Goal: Find specific page/section: Find specific page/section

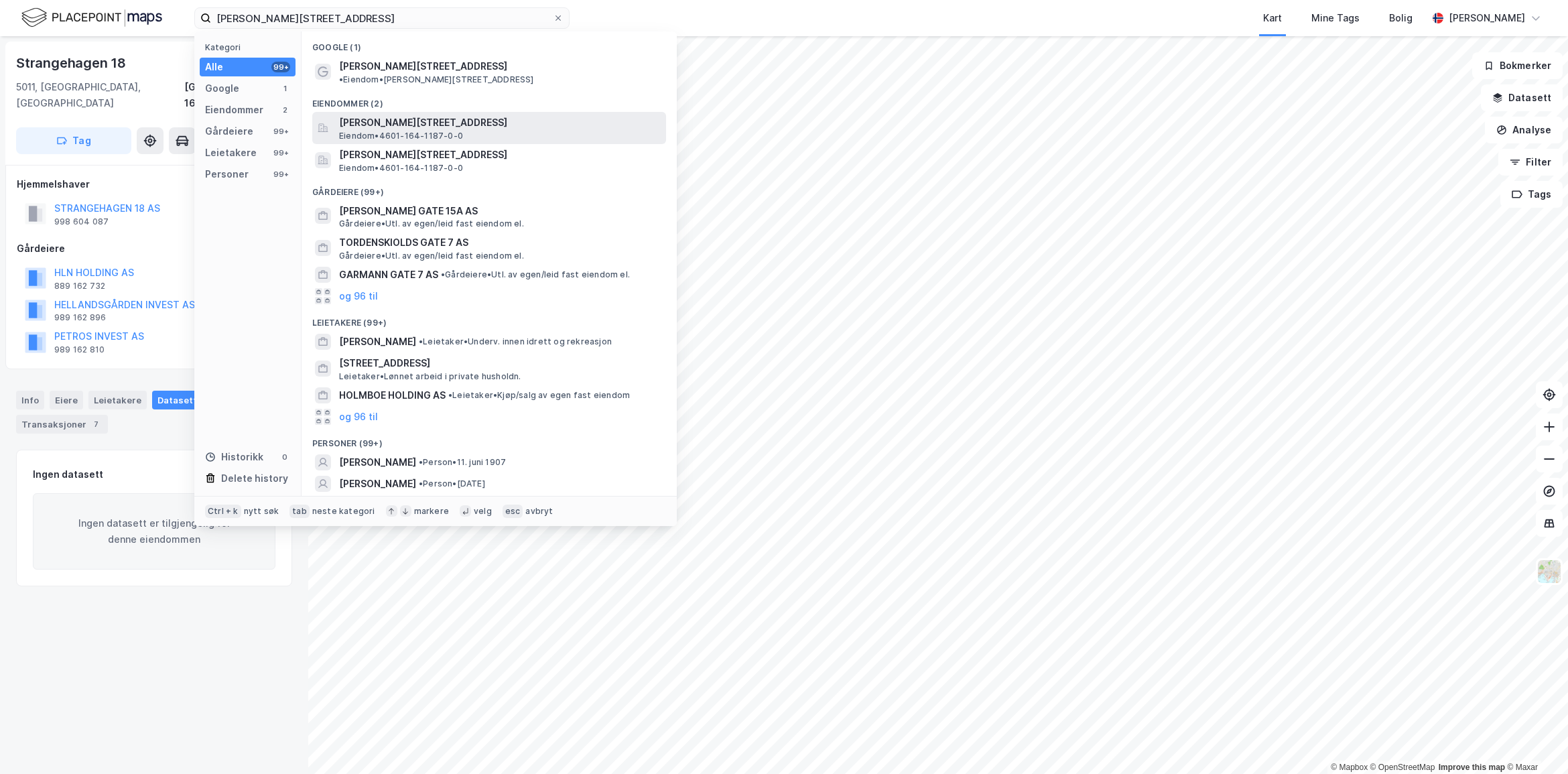
type input "[PERSON_NAME][STREET_ADDRESS]"
click at [460, 115] on span "[PERSON_NAME][STREET_ADDRESS]" at bounding box center [500, 123] width 322 height 16
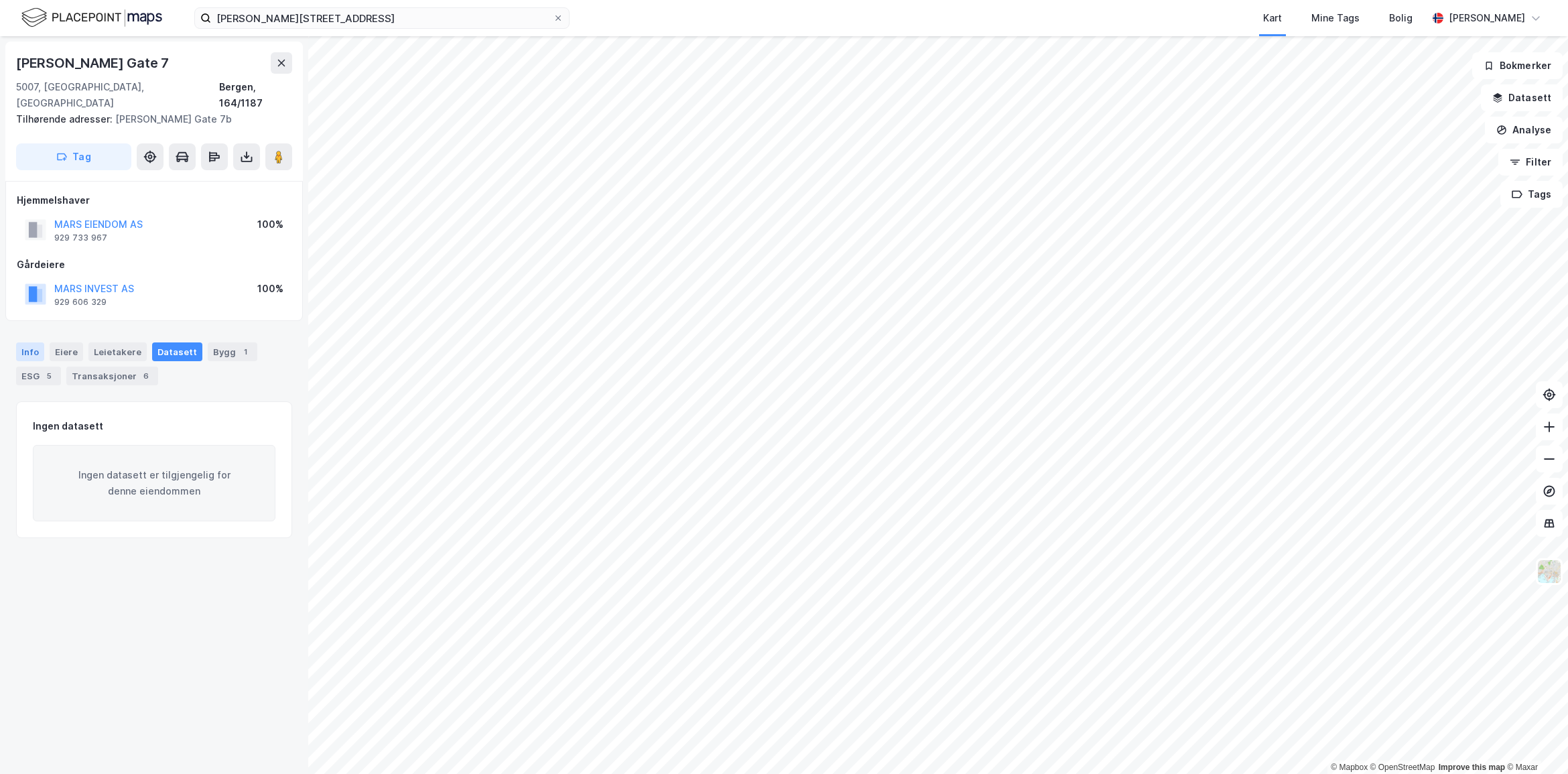
click at [40, 342] on div "Info" at bounding box center [30, 352] width 28 height 19
